Goal: Task Accomplishment & Management: Use online tool/utility

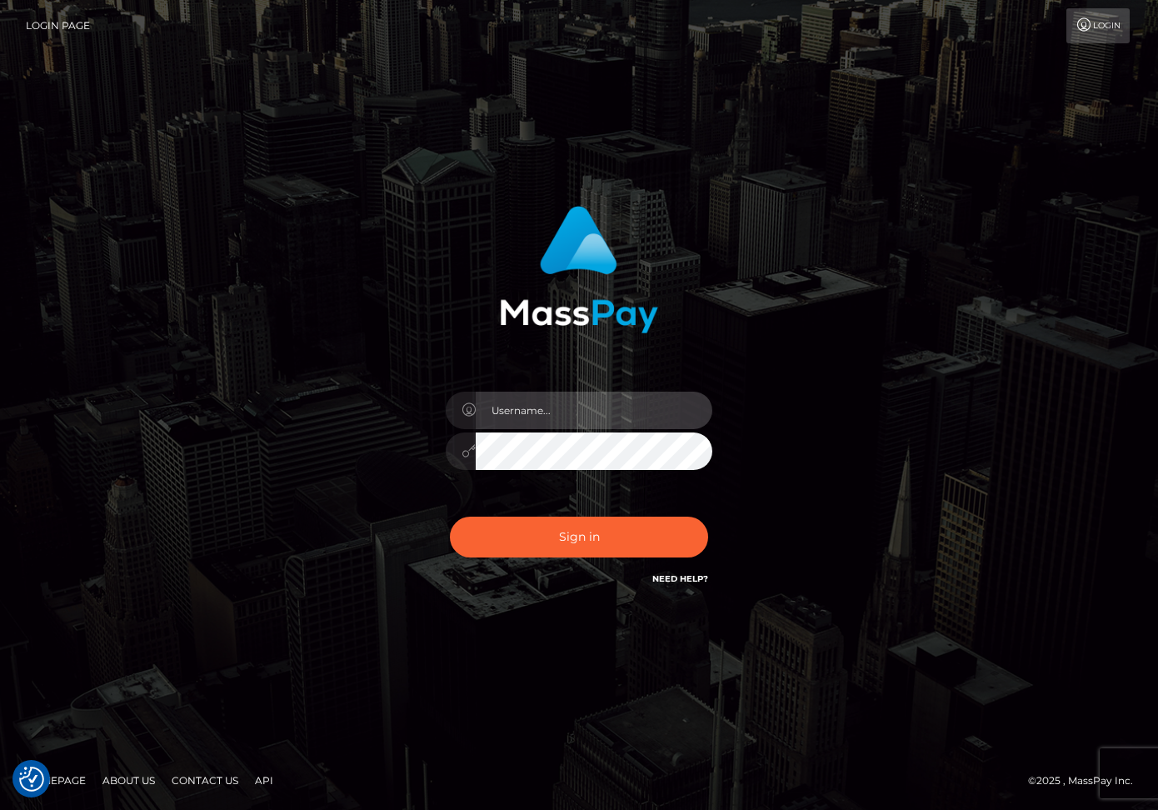
click at [518, 428] on input "text" at bounding box center [594, 411] width 237 height 38
type input "dariag"
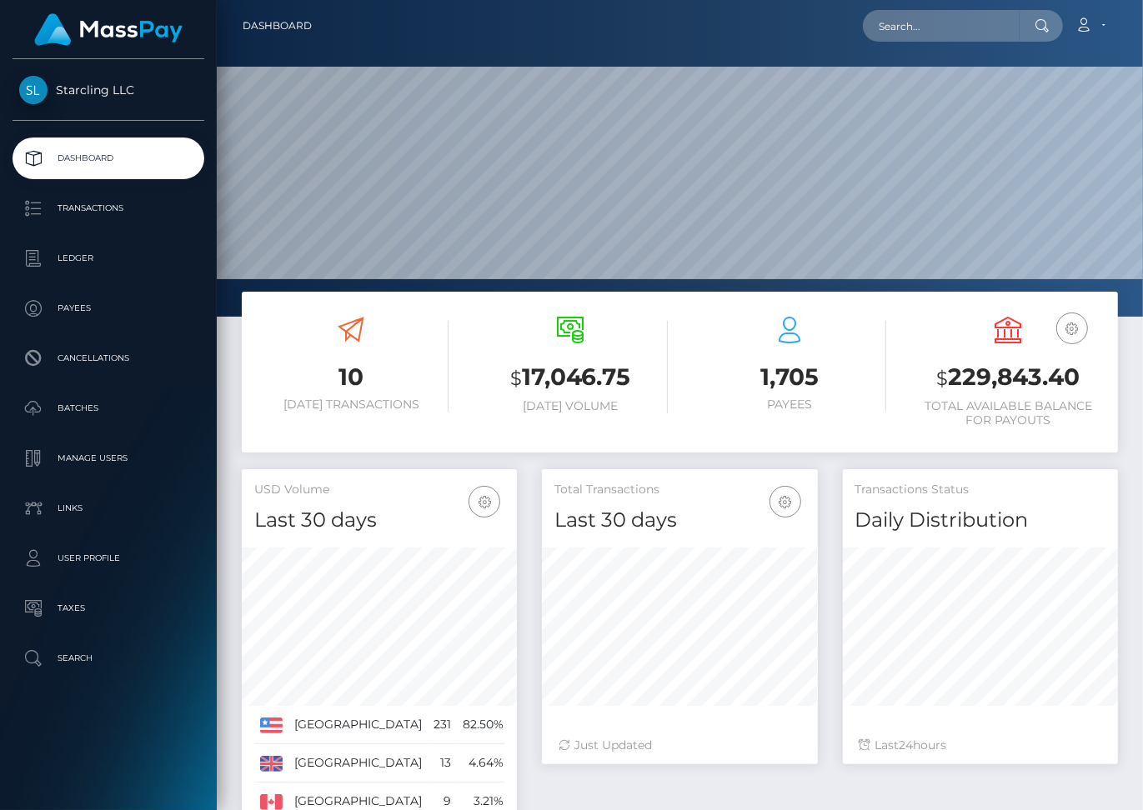
scroll to position [295, 275]
click at [70, 410] on p "Batches" at bounding box center [108, 408] width 178 height 25
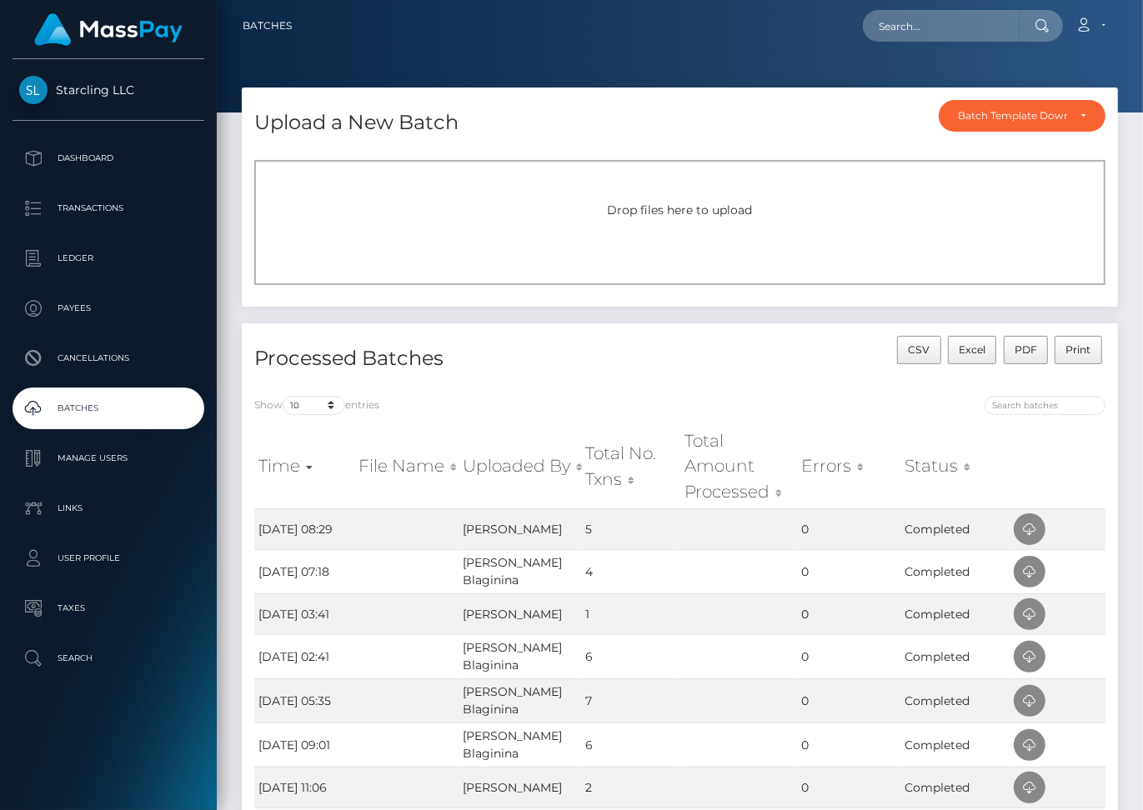
click at [407, 222] on div "Drop files here to upload" at bounding box center [679, 222] width 851 height 125
